Goal: Task Accomplishment & Management: Manage account settings

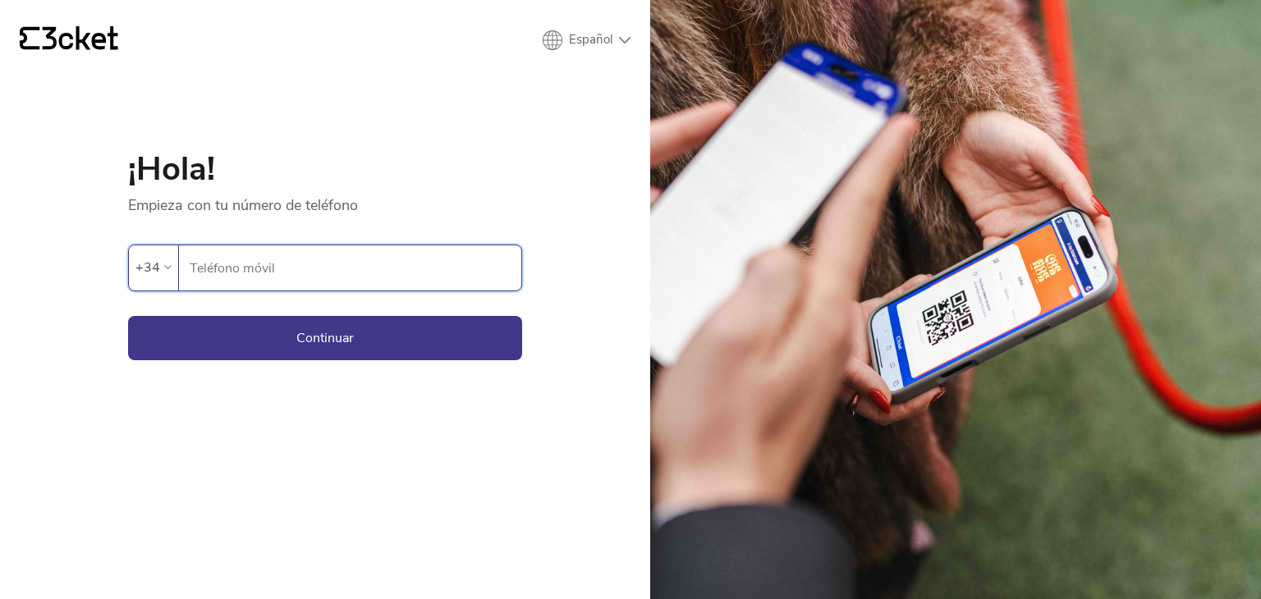
click at [374, 258] on input "Teléfono móvil" at bounding box center [355, 267] width 332 height 45
type input "686028638"
click at [355, 332] on button "Continuar" at bounding box center [325, 338] width 394 height 44
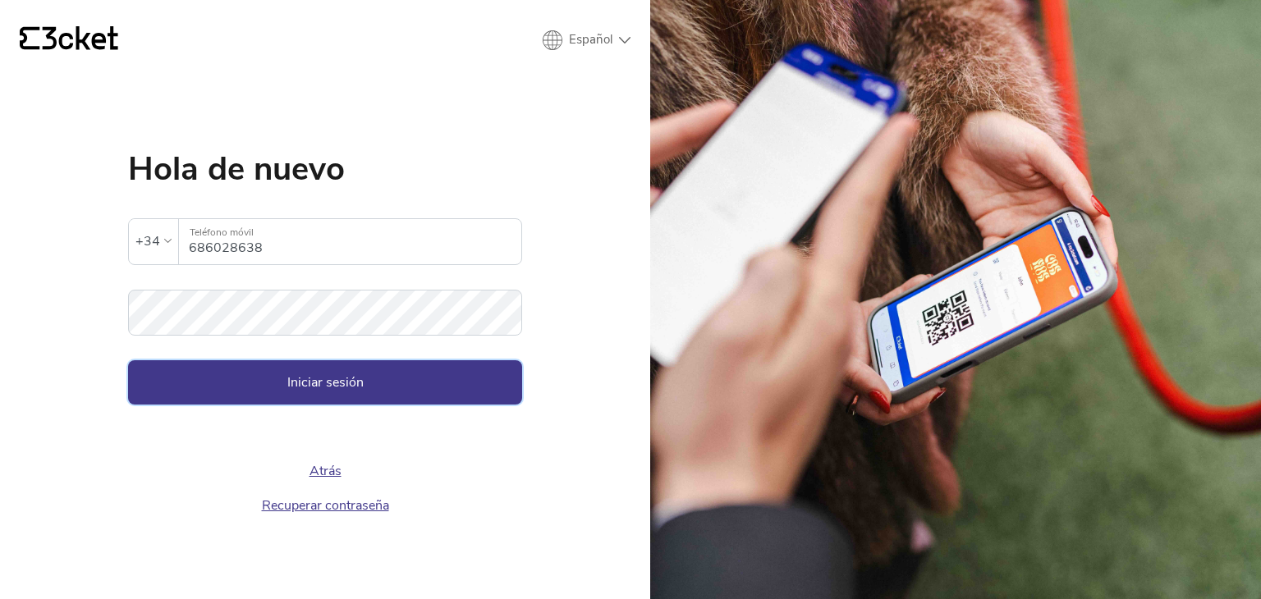
click at [279, 390] on button "Iniciar sesión" at bounding box center [325, 382] width 394 height 44
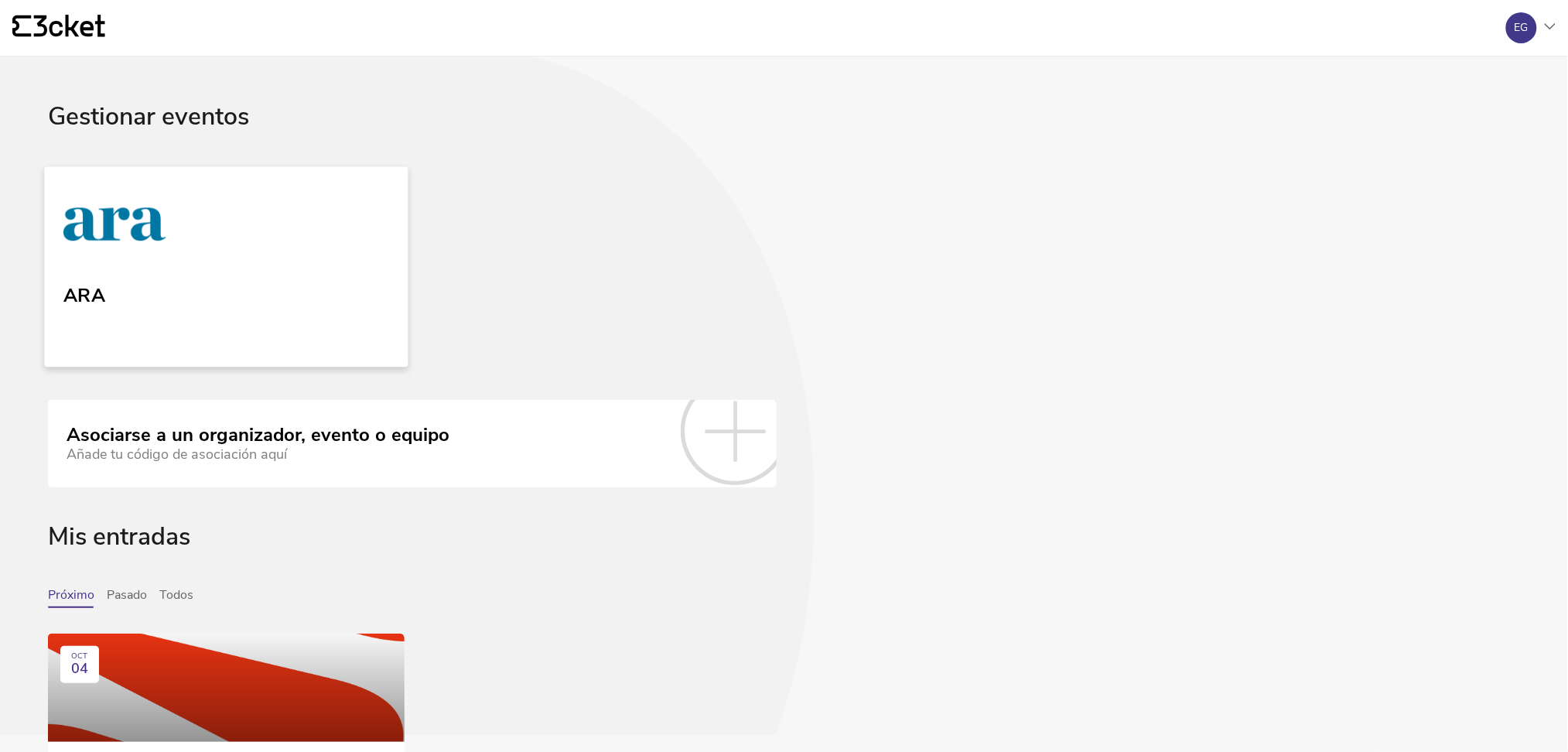
click at [174, 283] on link "ARA" at bounding box center [226, 266] width 364 height 201
